Goal: Task Accomplishment & Management: Complete application form

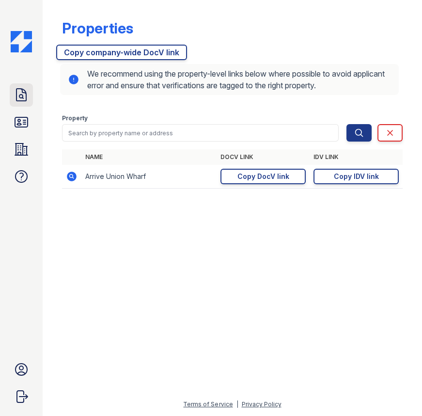
click at [22, 99] on icon at bounding box center [22, 95] width 16 height 16
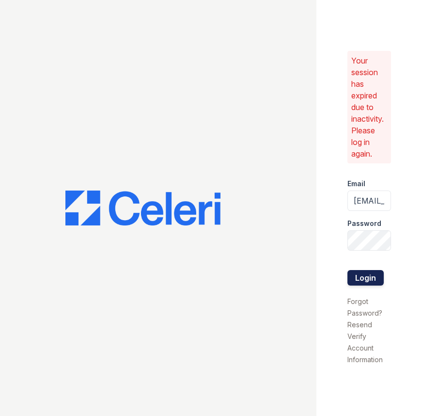
click at [373, 280] on button "Login" at bounding box center [365, 278] width 36 height 16
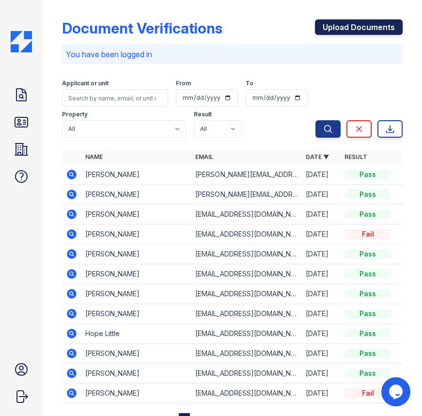
click at [343, 24] on link "Upload Documents" at bounding box center [359, 27] width 88 height 16
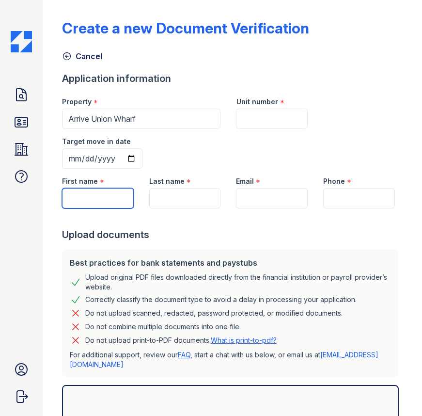
click at [85, 196] on input "First name" at bounding box center [98, 198] width 72 height 20
type input "[PERSON_NAME]"
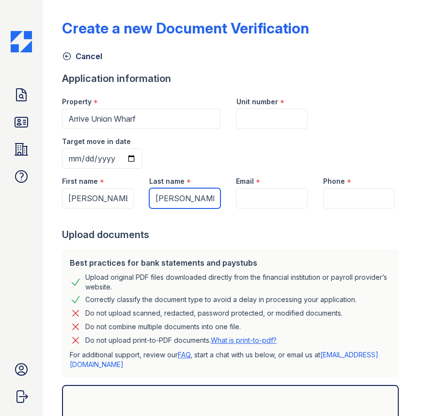
type input "[PERSON_NAME]"
click at [73, 158] on input "Target move in date" at bounding box center [102, 158] width 80 height 20
click at [73, 159] on input "Target move in date" at bounding box center [102, 158] width 80 height 20
click at [72, 158] on input "Target move in date" at bounding box center [102, 158] width 80 height 20
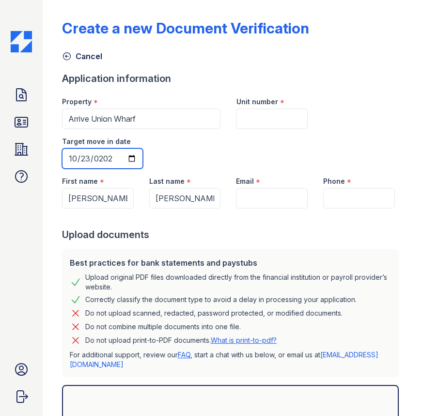
type input "2025-10-23"
click at [246, 123] on input "Unit number" at bounding box center [272, 119] width 72 height 20
type input "218"
click at [277, 200] on input "Email" at bounding box center [272, 198] width 72 height 20
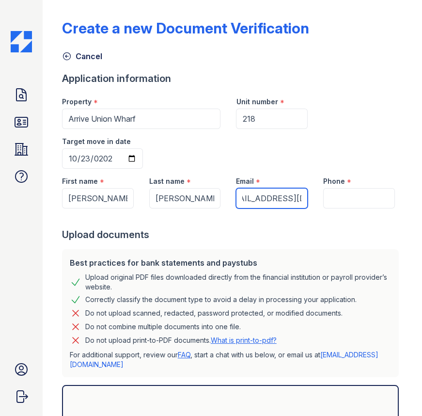
scroll to position [0, 24]
click at [286, 197] on input "stacikarene@gmail.om" at bounding box center [272, 198] width 72 height 20
type input "stacikarene@gmail.com"
click at [346, 200] on input "Phone" at bounding box center [359, 198] width 72 height 20
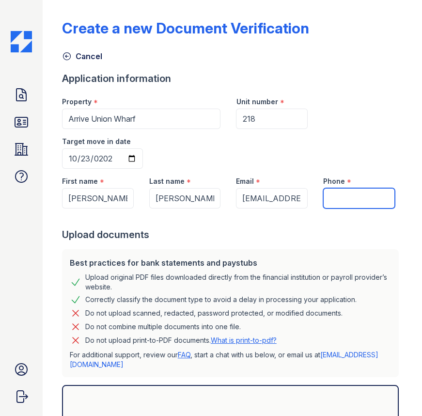
click at [346, 200] on input "Phone" at bounding box center [359, 198] width 72 height 20
type input "5613097657"
click at [232, 360] on p "For additional support, review our FAQ , start a chat with us below, or email u…" at bounding box center [230, 359] width 321 height 19
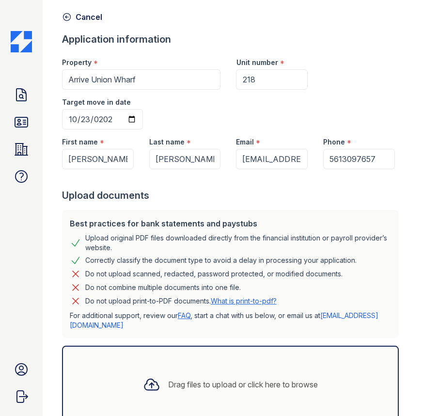
scroll to position [108, 0]
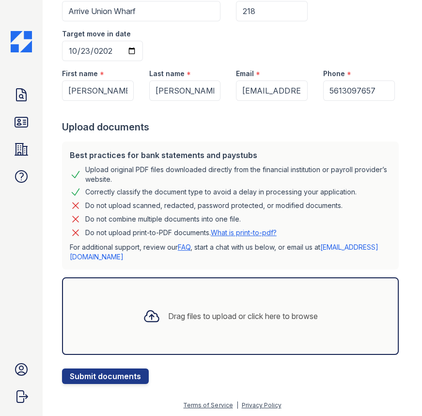
click at [154, 319] on icon at bounding box center [151, 315] width 17 height 17
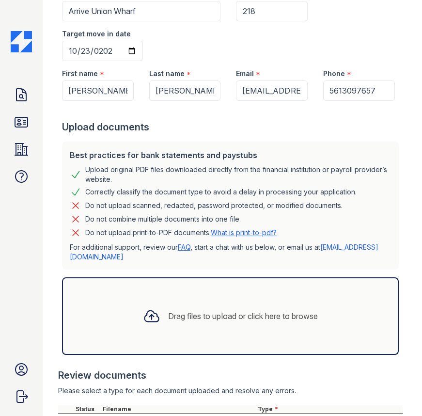
scroll to position [220, 0]
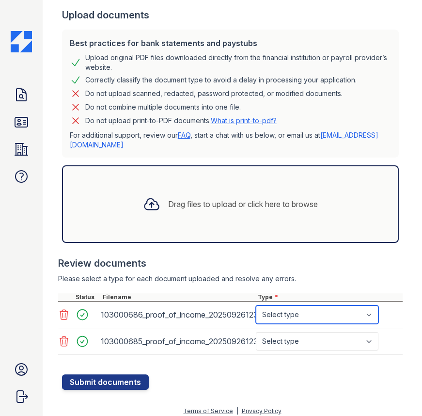
click at [320, 309] on select "Select type Paystub Bank Statement Offer Letter Tax Documents Benefit Award Let…" at bounding box center [317, 314] width 123 height 18
select select "paystub"
click at [256, 305] on select "Select type Paystub Bank Statement Offer Letter Tax Documents Benefit Award Let…" at bounding box center [317, 314] width 123 height 18
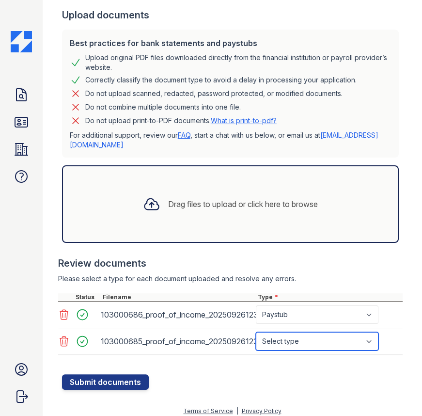
click at [327, 342] on select "Select type Paystub Bank Statement Offer Letter Tax Documents Benefit Award Let…" at bounding box center [317, 341] width 123 height 18
select select "paystub"
click at [256, 332] on select "Select type Paystub Bank Statement Offer Letter Tax Documents Benefit Award Let…" at bounding box center [317, 341] width 123 height 18
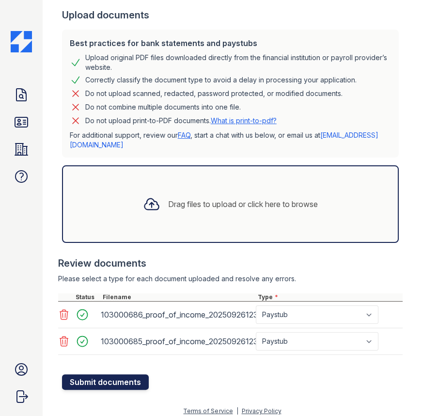
click at [130, 383] on button "Submit documents" at bounding box center [105, 382] width 87 height 16
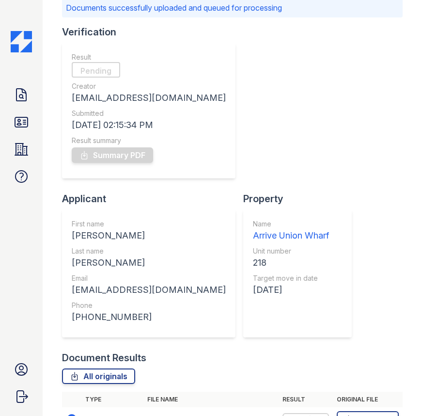
scroll to position [88, 0]
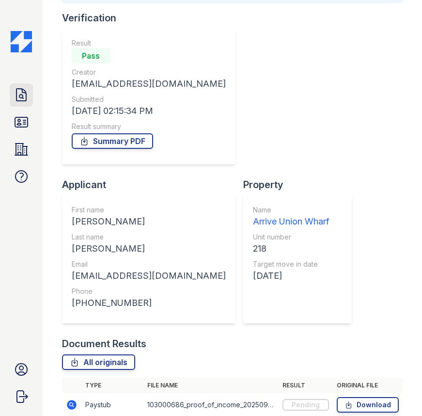
click at [14, 95] on icon at bounding box center [22, 95] width 16 height 16
click at [15, 120] on icon at bounding box center [21, 122] width 13 height 10
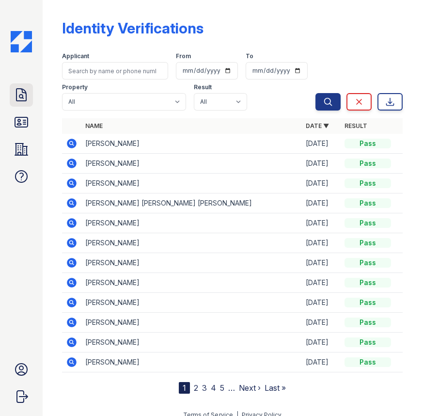
click at [19, 97] on icon at bounding box center [22, 95] width 16 height 16
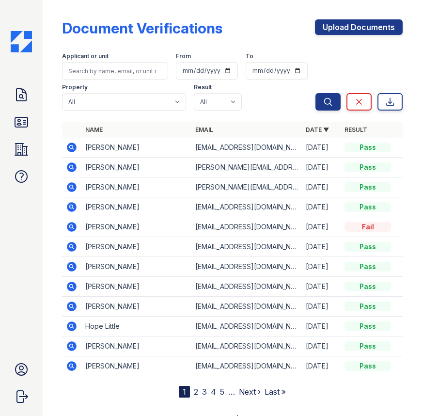
click at [72, 144] on icon at bounding box center [72, 147] width 10 height 10
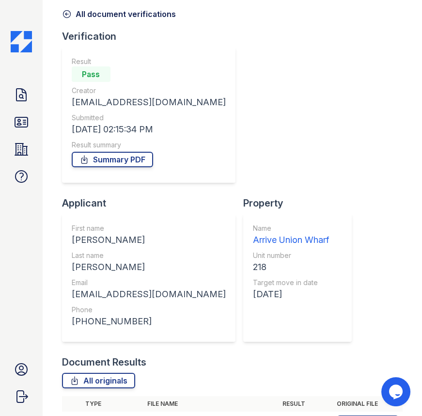
scroll to position [100, 0]
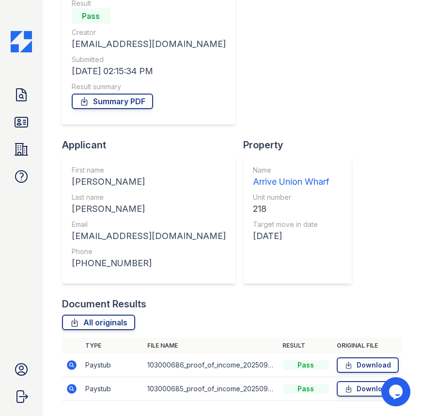
click at [73, 359] on icon at bounding box center [72, 365] width 12 height 12
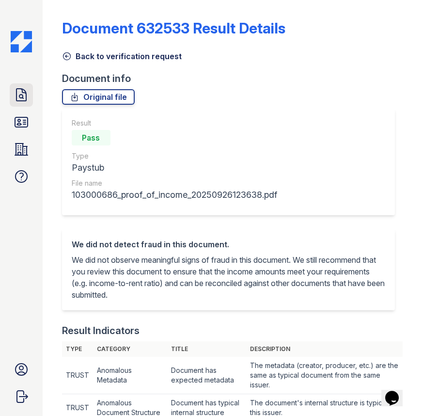
click at [18, 95] on icon at bounding box center [22, 95] width 16 height 16
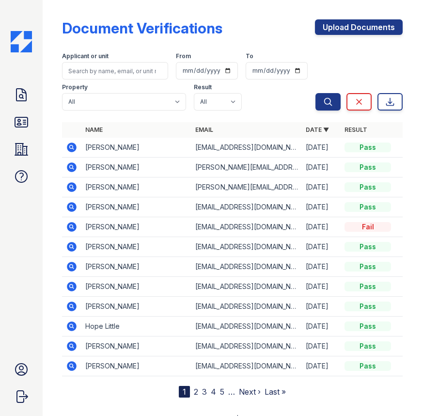
click at [76, 146] on icon at bounding box center [72, 148] width 12 height 12
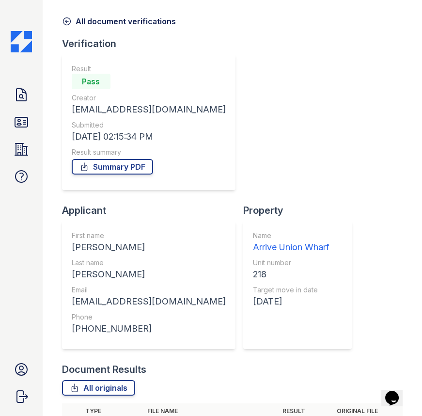
scroll to position [100, 0]
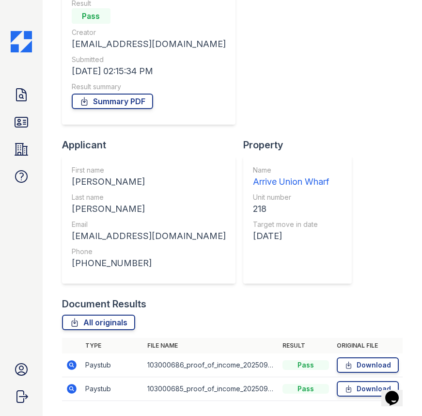
click at [72, 387] on icon at bounding box center [71, 388] width 2 height 2
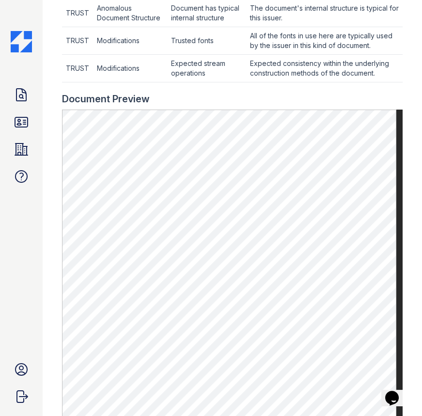
scroll to position [396, 0]
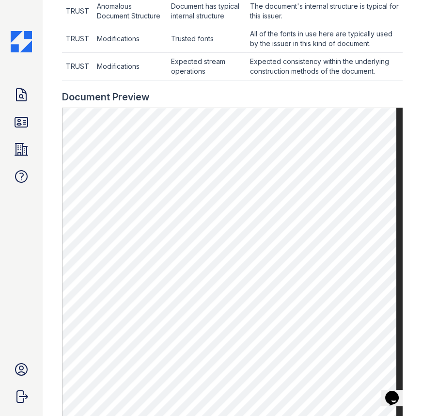
click at [33, 12] on div "Doc Verifications ID Verifications Properties FAQ Arrive Union Wharf Leasing Tr…" at bounding box center [21, 208] width 43 height 416
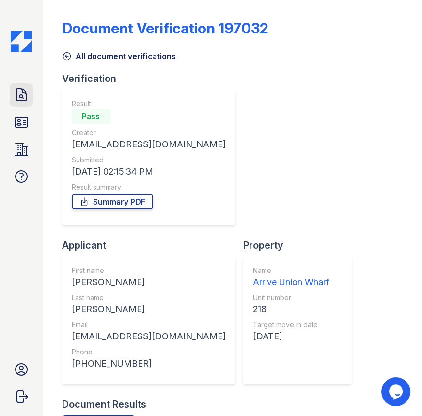
click at [12, 99] on link "Doc Verifications" at bounding box center [21, 94] width 23 height 23
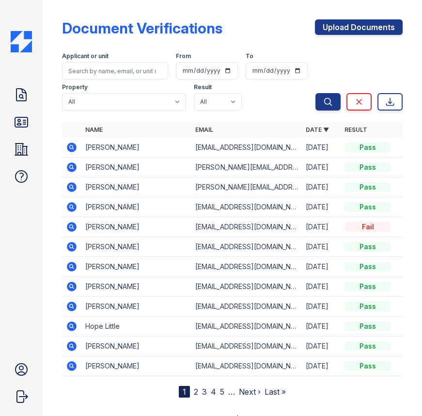
click at [17, 96] on icon at bounding box center [22, 95] width 16 height 16
click at [17, 95] on icon at bounding box center [22, 95] width 16 height 16
click at [70, 188] on icon at bounding box center [72, 187] width 10 height 10
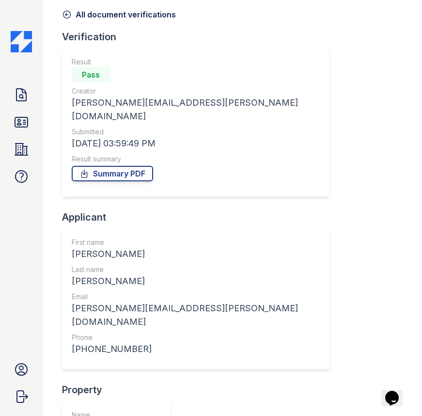
scroll to position [148, 0]
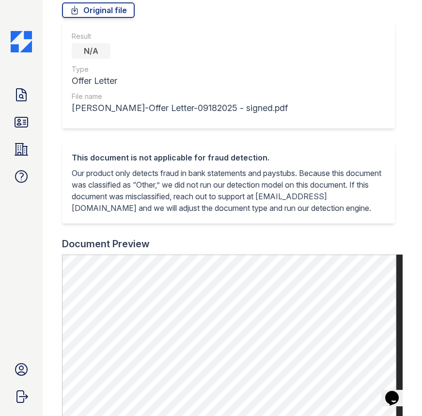
scroll to position [264, 0]
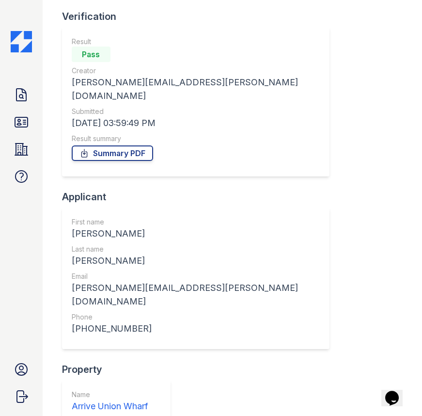
scroll to position [148, 0]
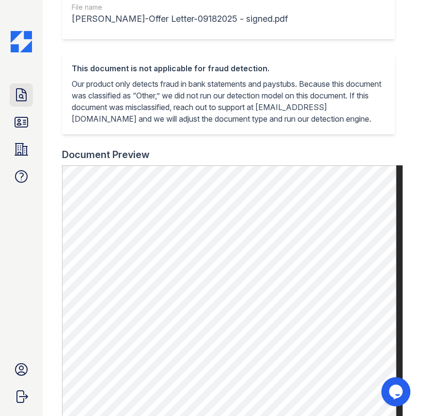
drag, startPoint x: 18, startPoint y: 80, endPoint x: 20, endPoint y: 90, distance: 9.5
click at [18, 80] on div "Doc Verifications ID Verifications Properties FAQ Arrive Union Wharf Leasing Tr…" at bounding box center [21, 208] width 43 height 416
click at [20, 90] on icon at bounding box center [22, 95] width 16 height 16
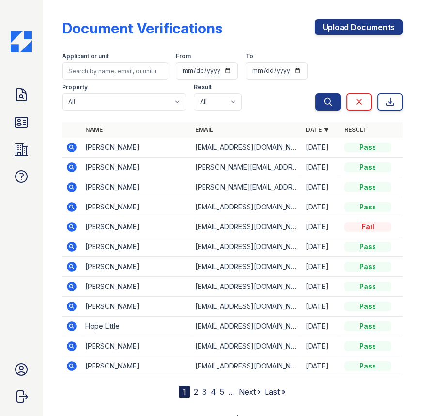
click at [70, 186] on icon at bounding box center [71, 186] width 2 height 2
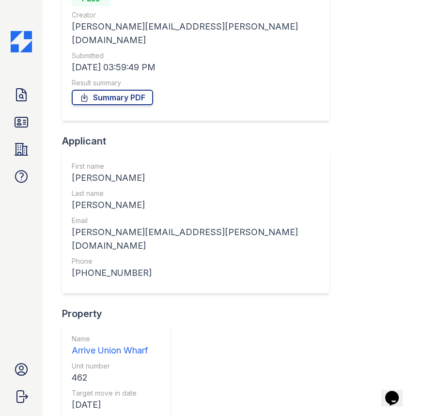
scroll to position [148, 0]
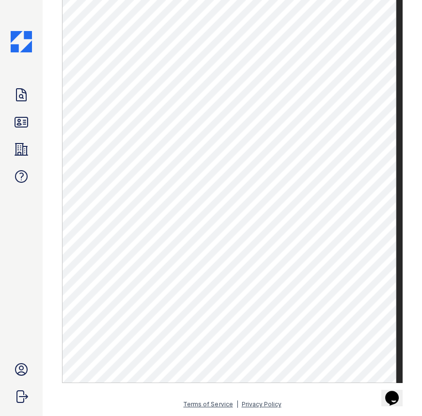
scroll to position [385, 0]
